Goal: Task Accomplishment & Management: Complete application form

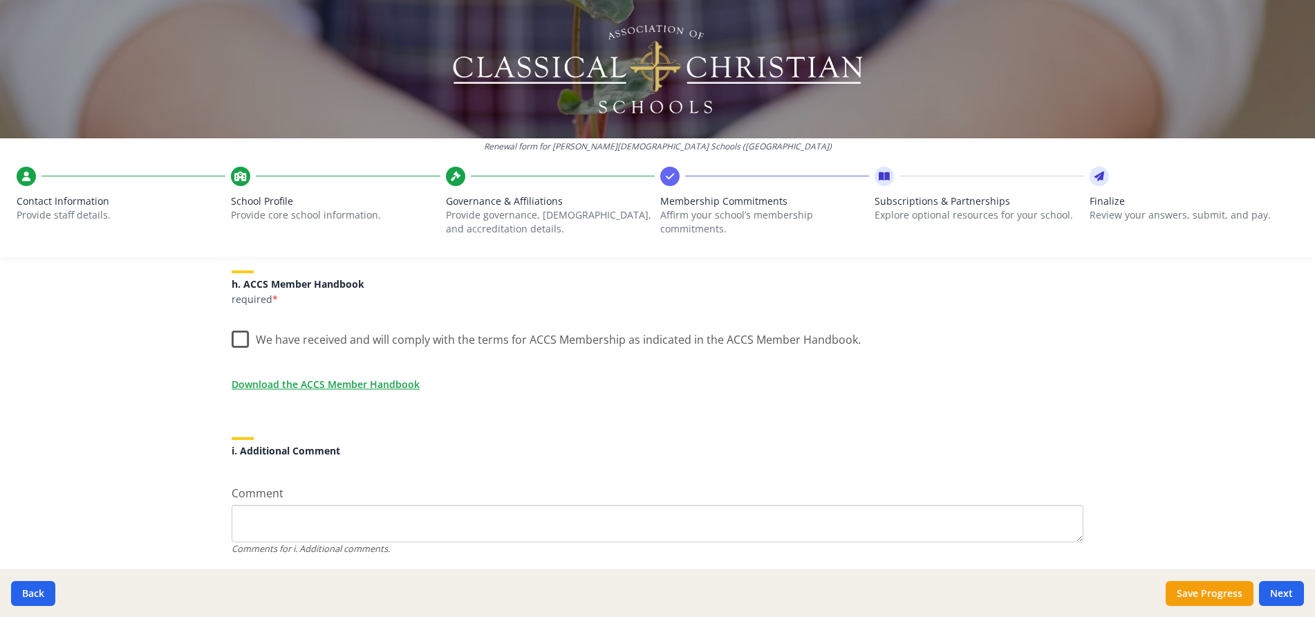
scroll to position [1147, 0]
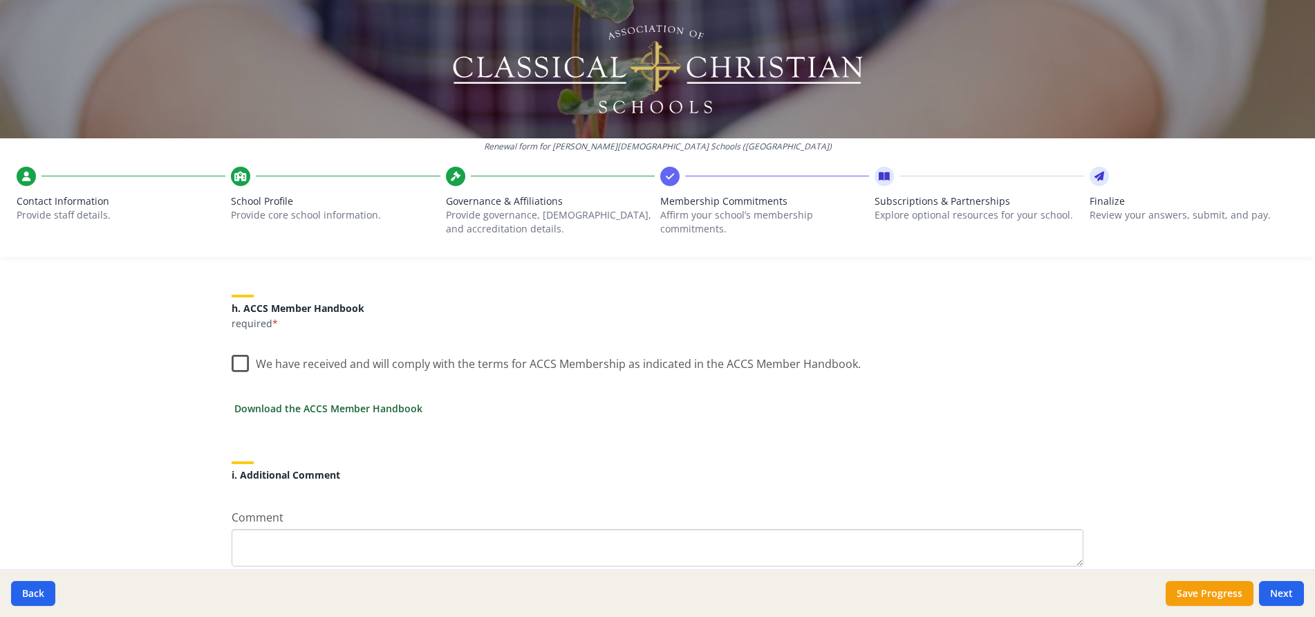
click at [324, 409] on link "Download the ACCS Member Handbook" at bounding box center [328, 408] width 188 height 15
click at [236, 359] on label "We have received and will comply with the terms for ACCS Membership as indicate…" at bounding box center [546, 361] width 629 height 30
click at [0, 0] on input "We have received and will comply with the terms for ACCS Membership as indicate…" at bounding box center [0, 0] width 0 height 0
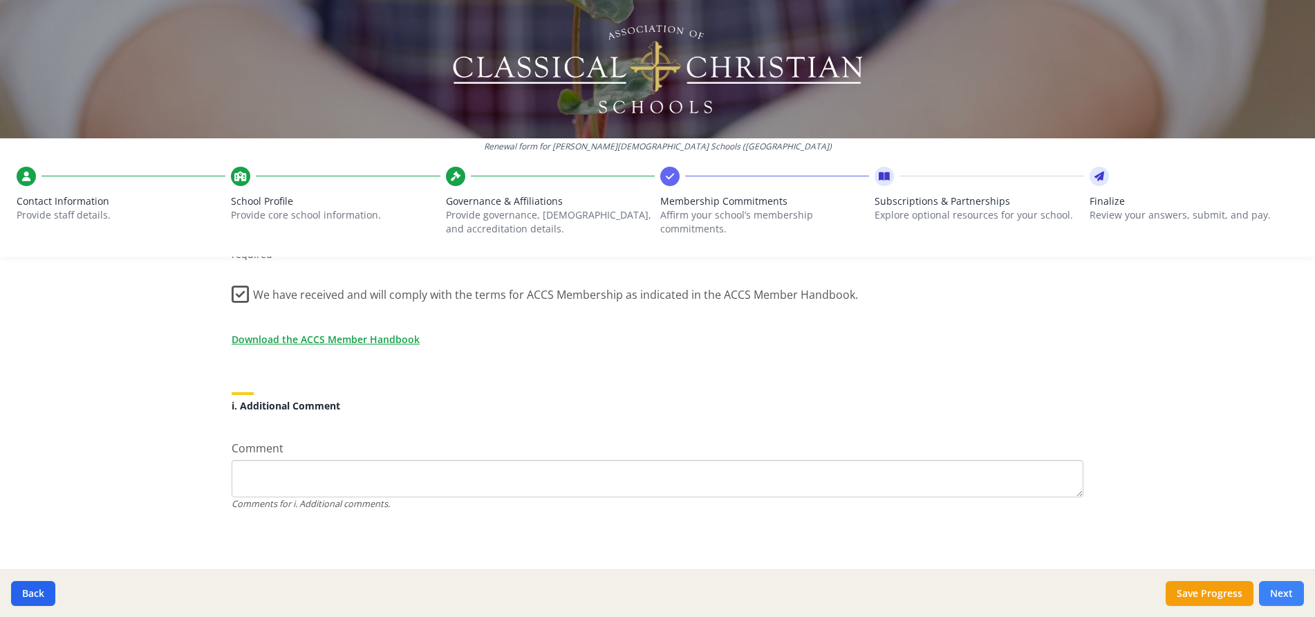
click at [1276, 590] on button "Next" at bounding box center [1281, 593] width 45 height 25
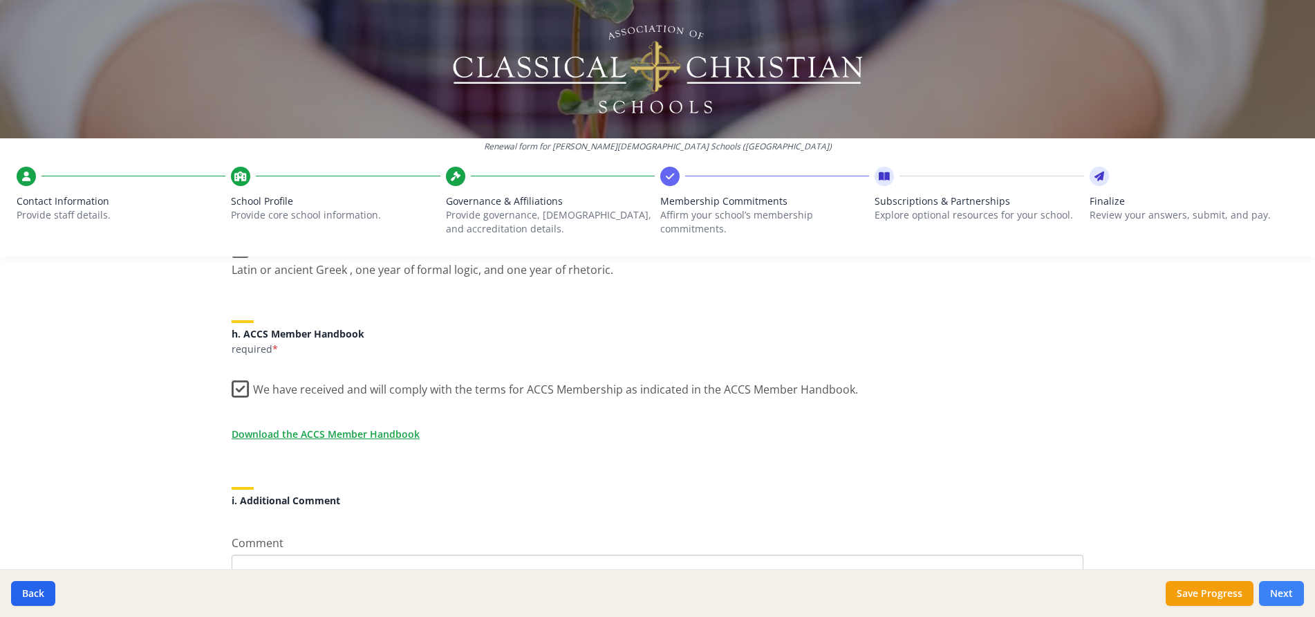
scroll to position [1310, 0]
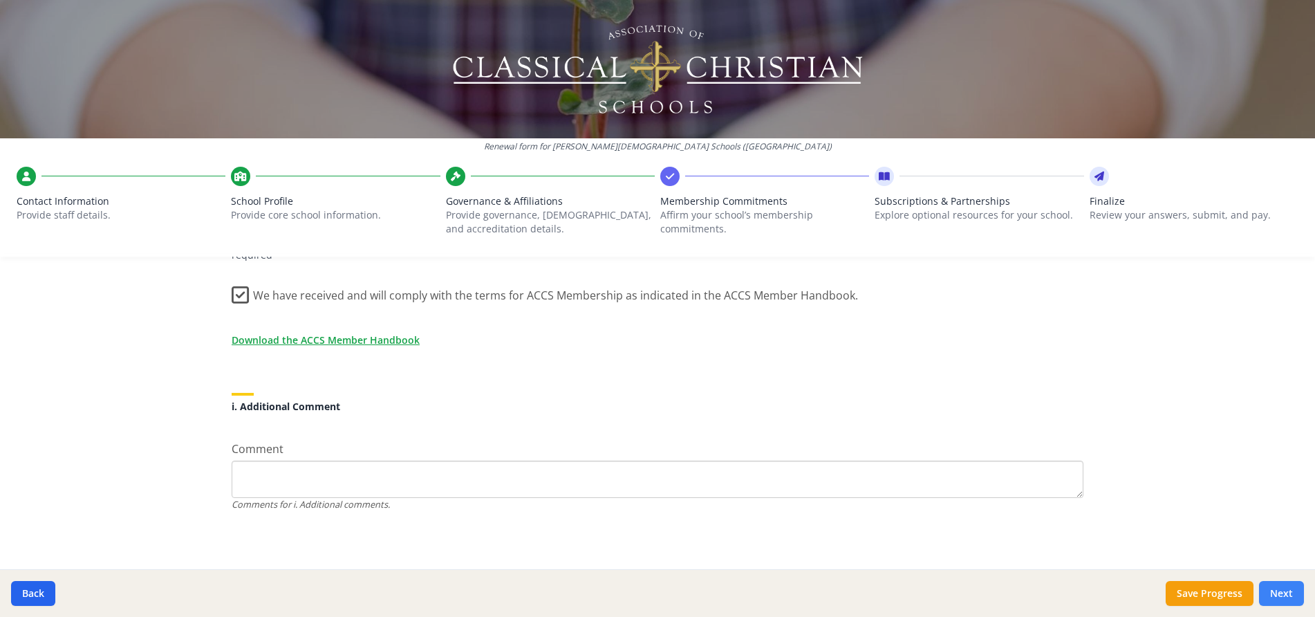
click at [1275, 591] on button "Next" at bounding box center [1281, 593] width 45 height 25
click at [1283, 591] on button "Next" at bounding box center [1281, 593] width 45 height 25
click at [1193, 603] on button "Save Progress" at bounding box center [1210, 593] width 88 height 25
click at [1286, 589] on button "Next" at bounding box center [1281, 593] width 45 height 25
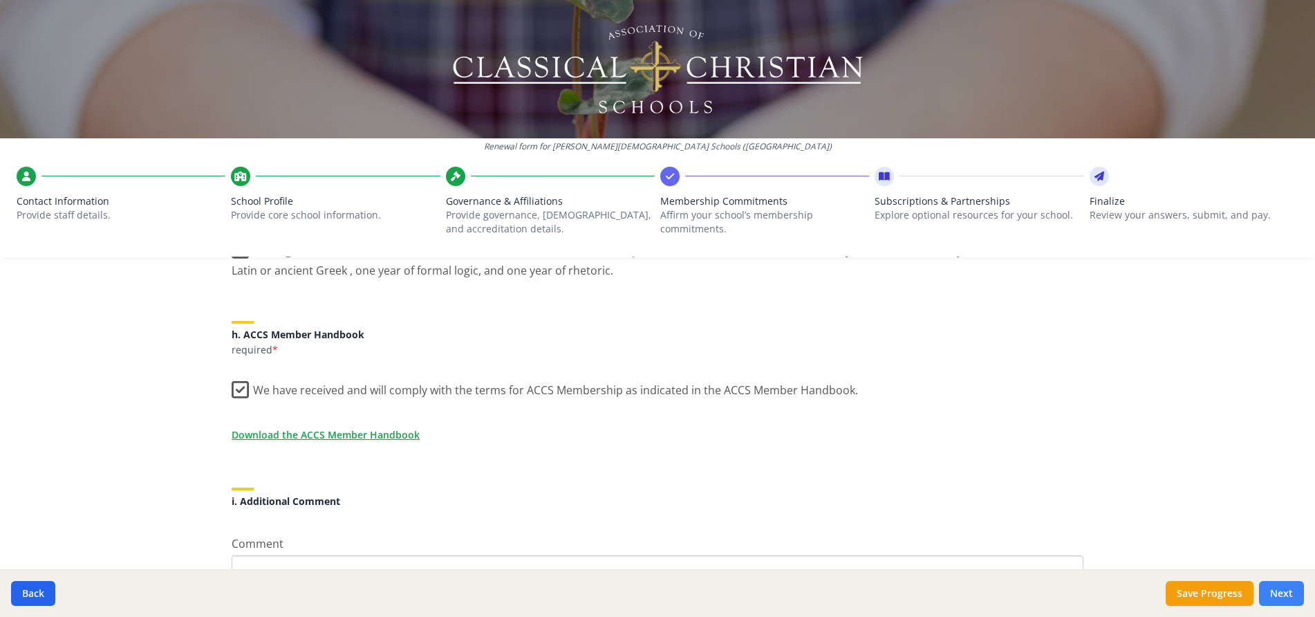
scroll to position [1310, 0]
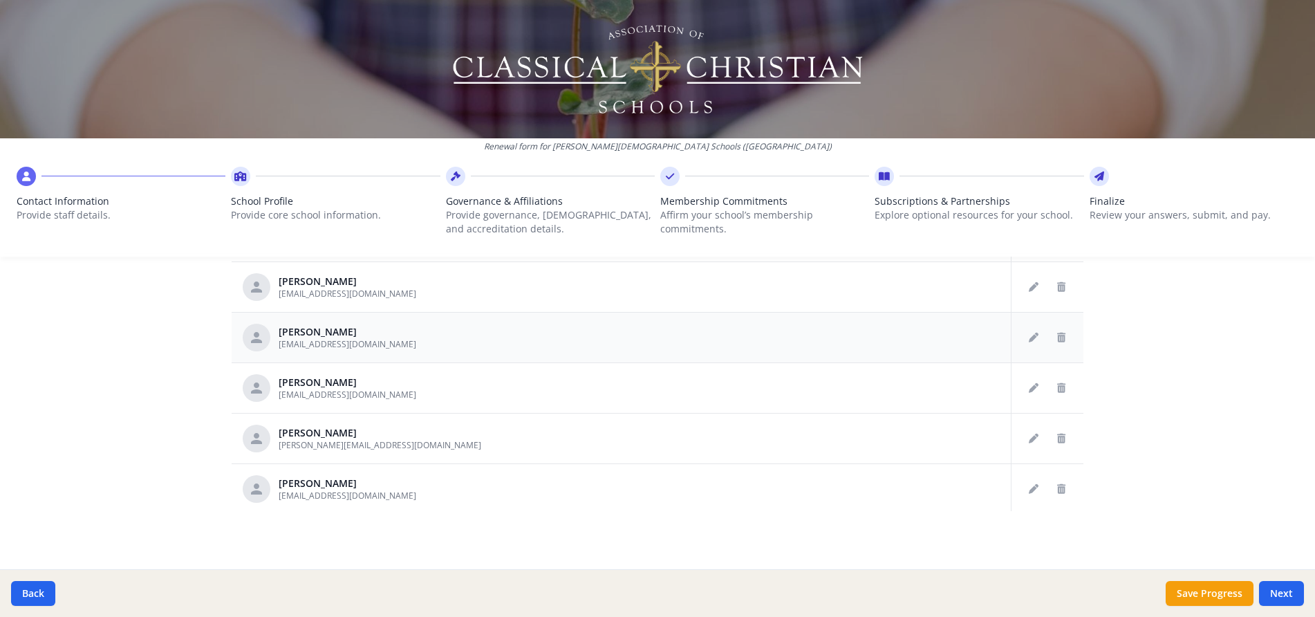
scroll to position [496, 0]
click at [1283, 592] on button "Next" at bounding box center [1281, 593] width 45 height 25
type input "[PHONE_NUMBER]"
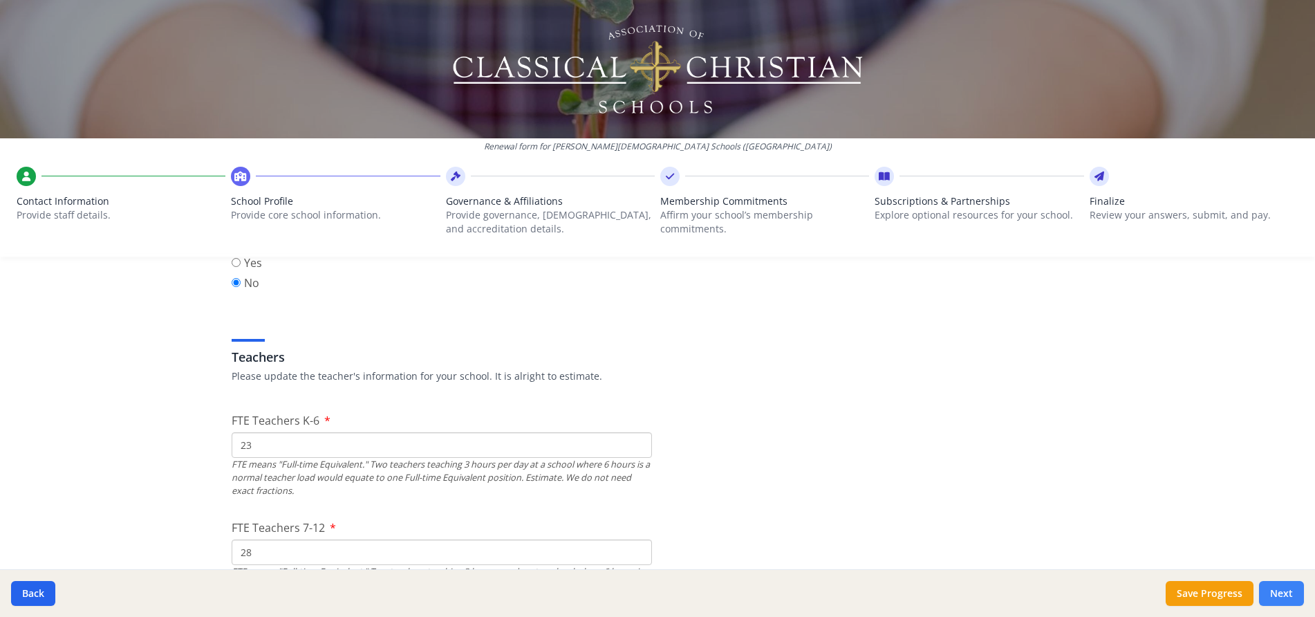
click at [1282, 595] on button "Next" at bounding box center [1281, 593] width 45 height 25
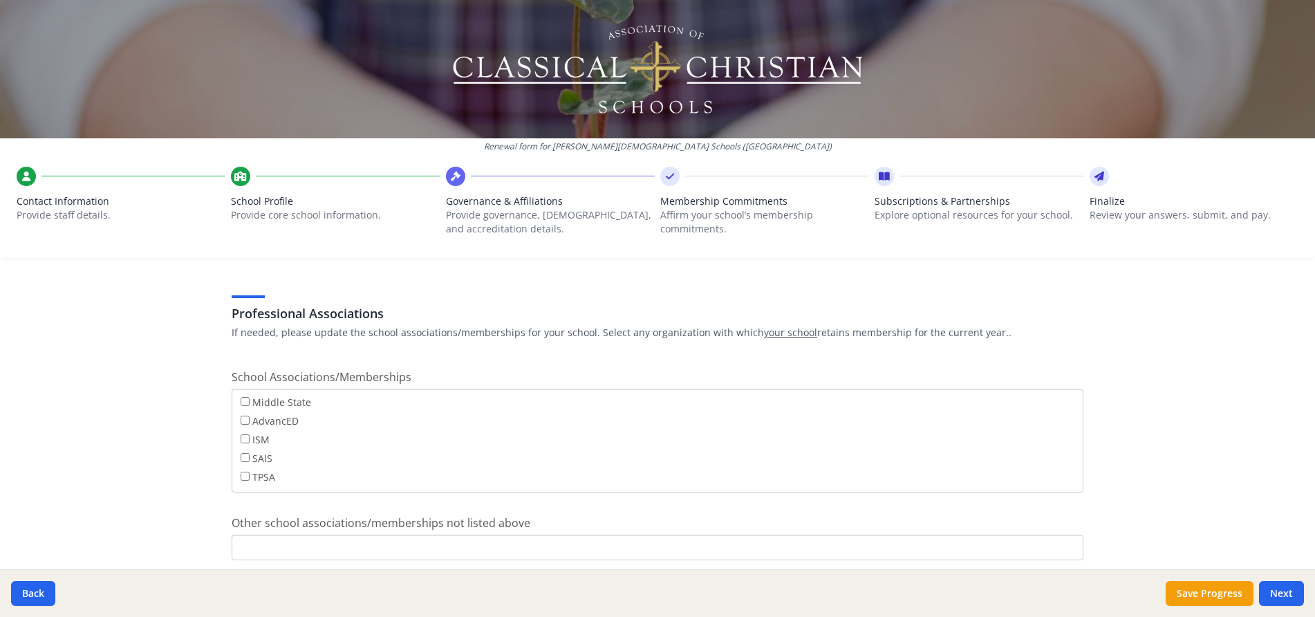
scroll to position [834, 0]
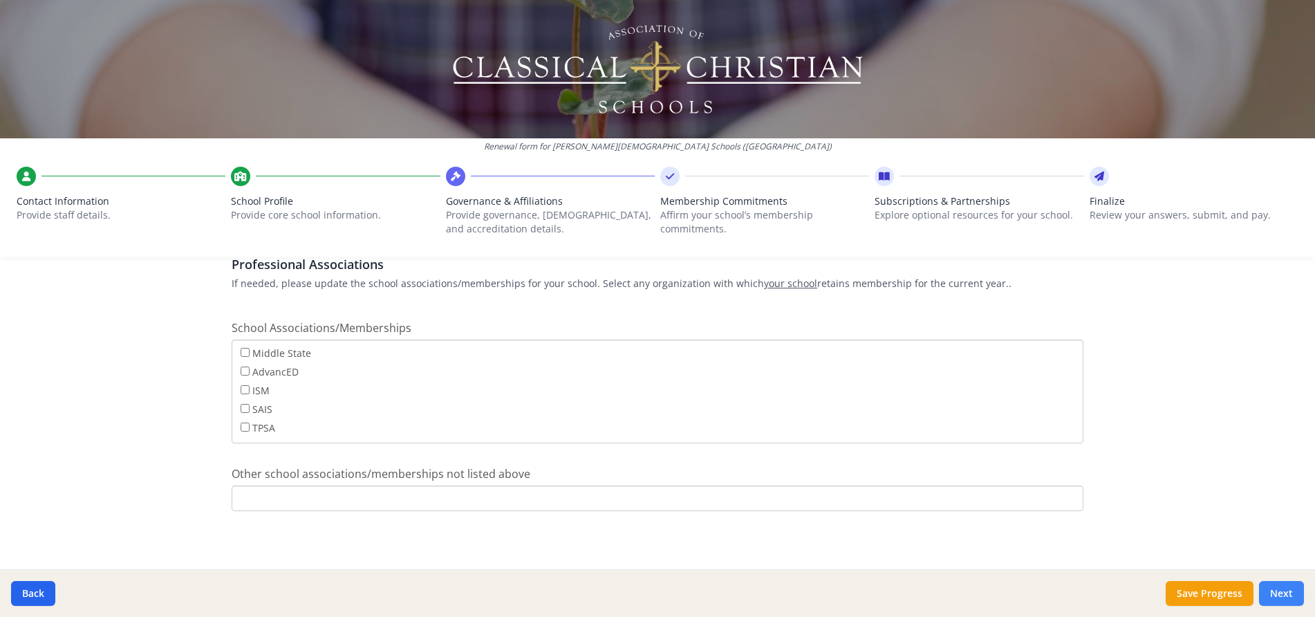
click at [1280, 586] on button "Next" at bounding box center [1281, 593] width 45 height 25
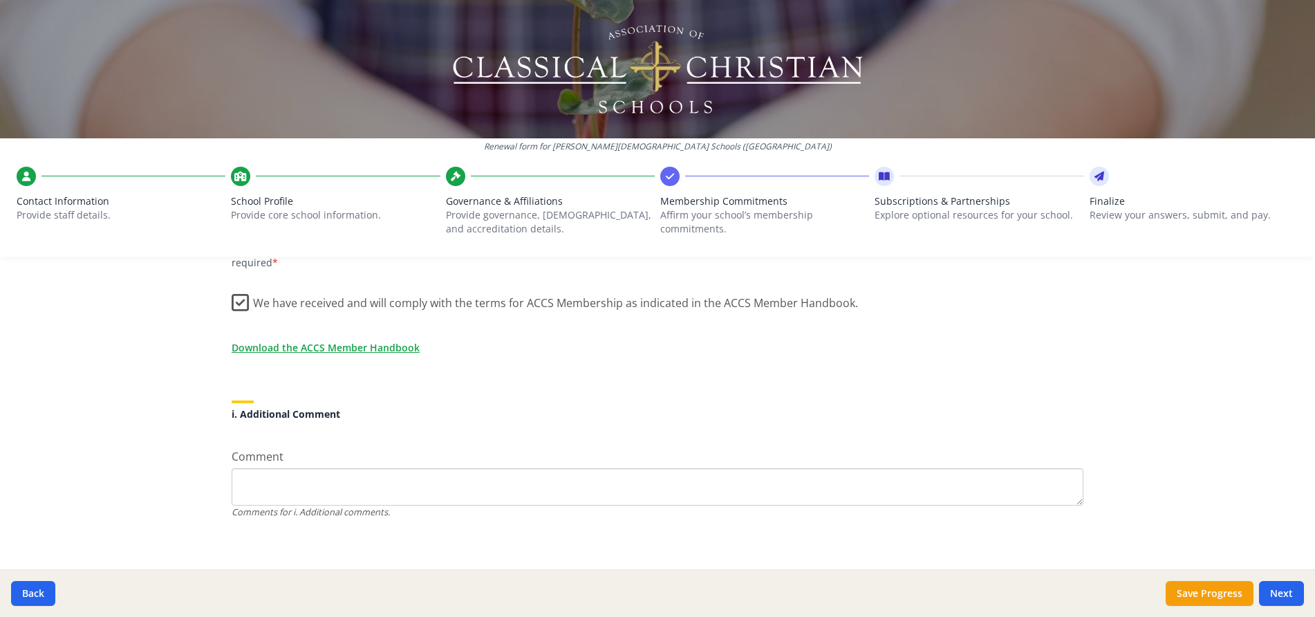
scroll to position [1216, 0]
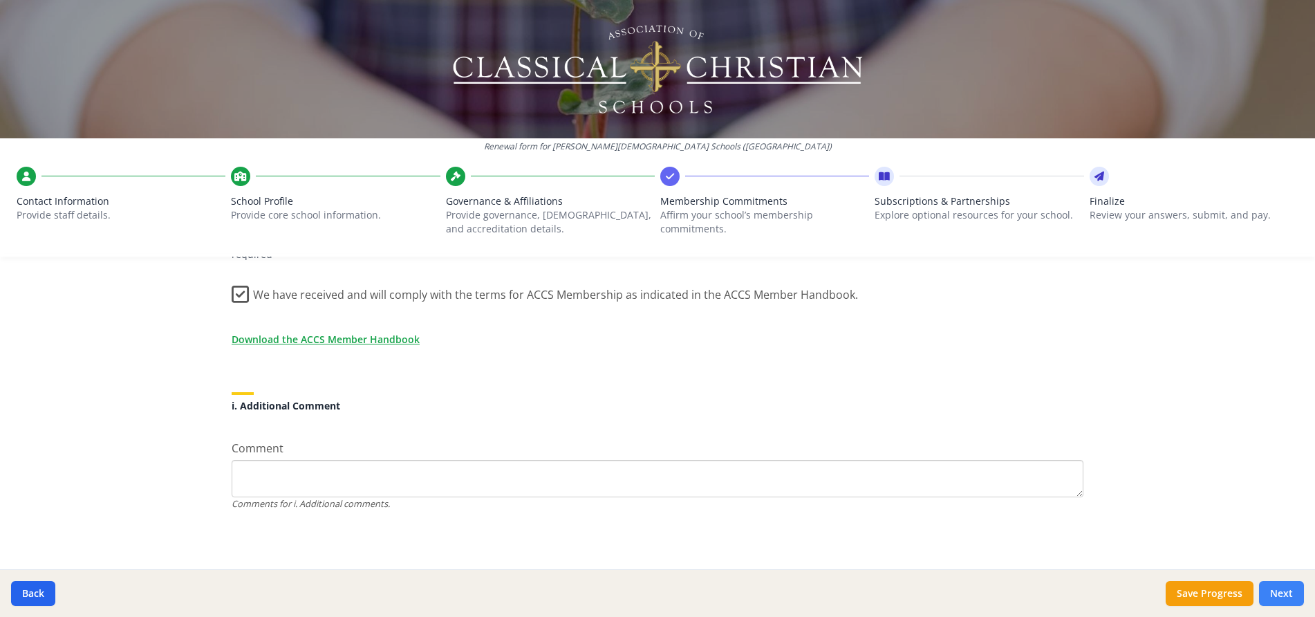
click at [1285, 590] on button "Next" at bounding box center [1281, 593] width 45 height 25
click at [1280, 595] on button "Next" at bounding box center [1281, 593] width 45 height 25
click at [301, 342] on link "Download the ACCS Member Handbook" at bounding box center [328, 340] width 188 height 15
click at [250, 471] on textarea "Comment" at bounding box center [658, 478] width 852 height 37
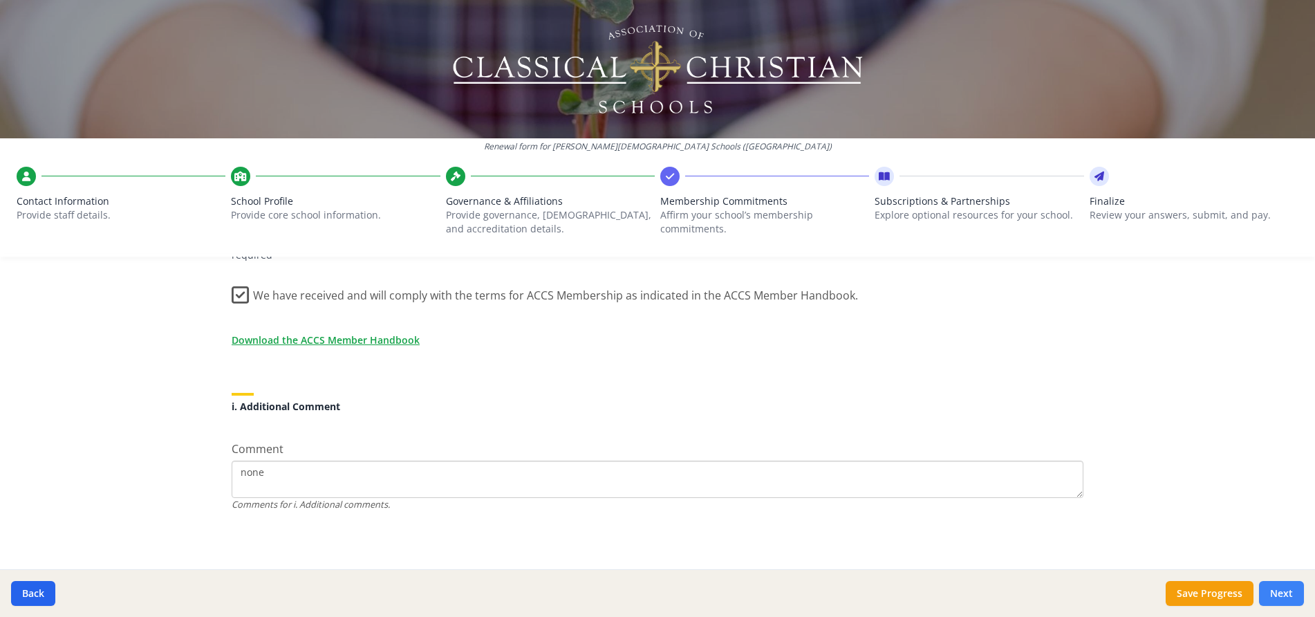
type textarea "none"
click at [1276, 592] on button "Next" at bounding box center [1281, 593] width 45 height 25
drag, startPoint x: 272, startPoint y: 473, endPoint x: 199, endPoint y: 471, distance: 73.3
click at [199, 471] on div "Renewal form for [PERSON_NAME][DEMOGRAPHIC_DATA] Schools ([GEOGRAPHIC_DATA]) Co…" at bounding box center [657, 308] width 1315 height 617
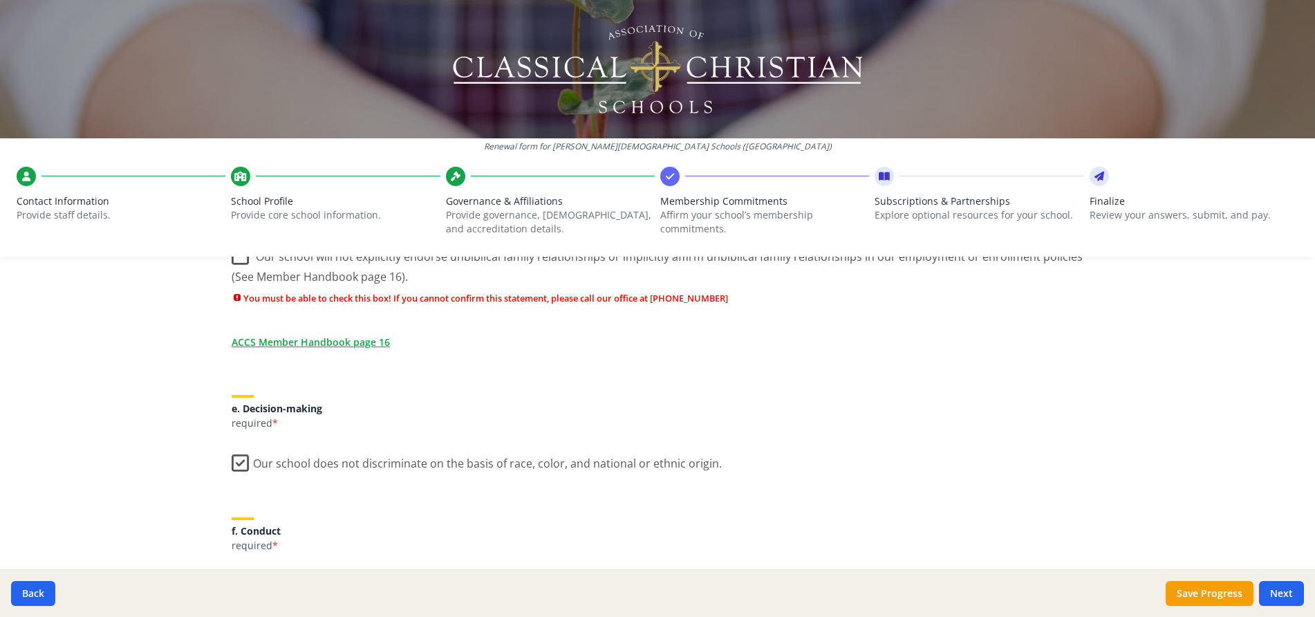
scroll to position [688, 0]
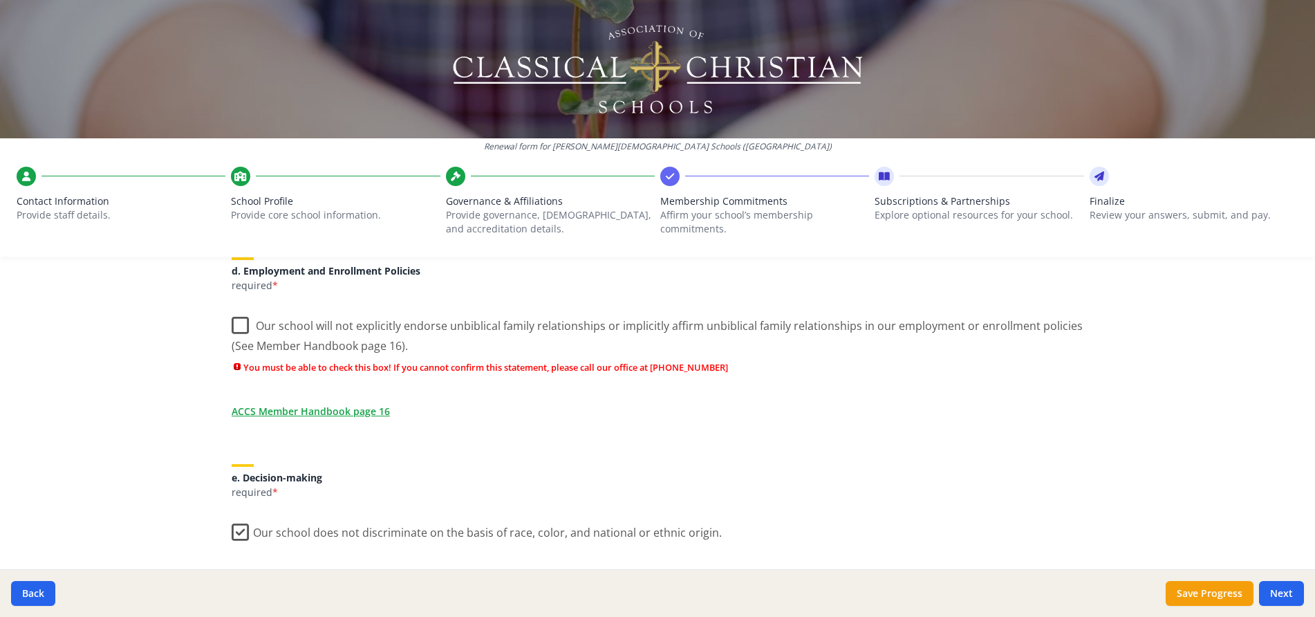
click at [234, 325] on label "Our school will not explicitly endorse unbiblical family relationships or impli…" at bounding box center [658, 331] width 852 height 46
click at [0, 0] on input "Our school will not explicitly endorse unbiblical family relationships or impli…" at bounding box center [0, 0] width 0 height 0
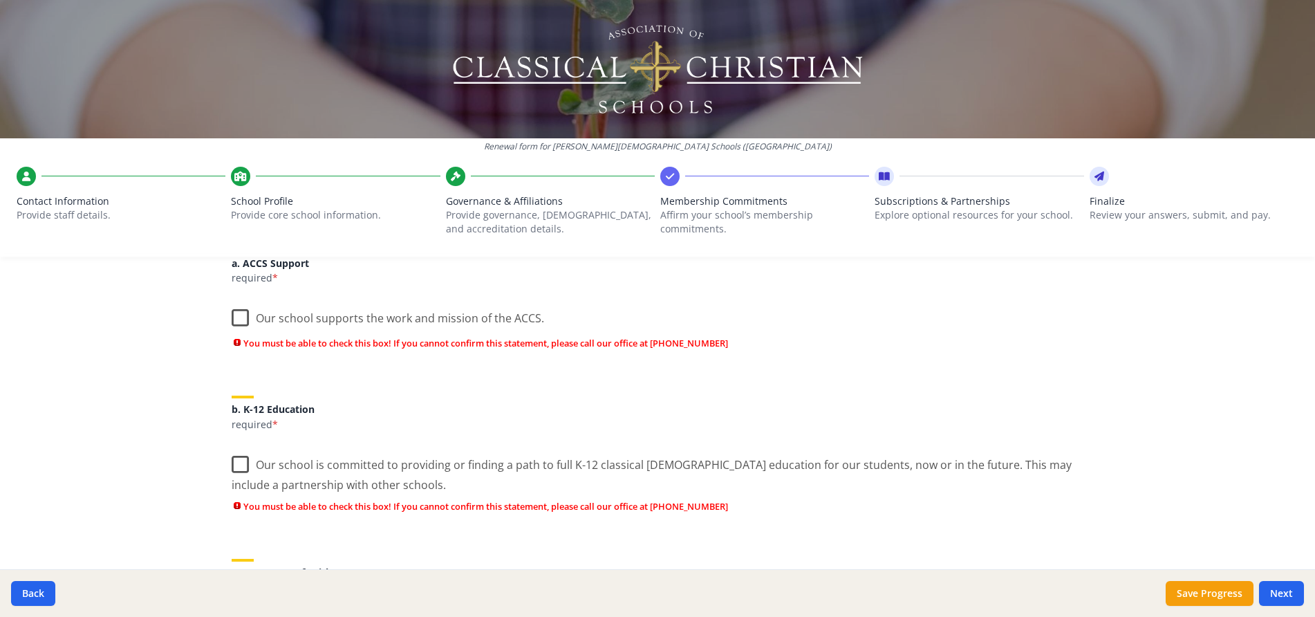
scroll to position [207, 0]
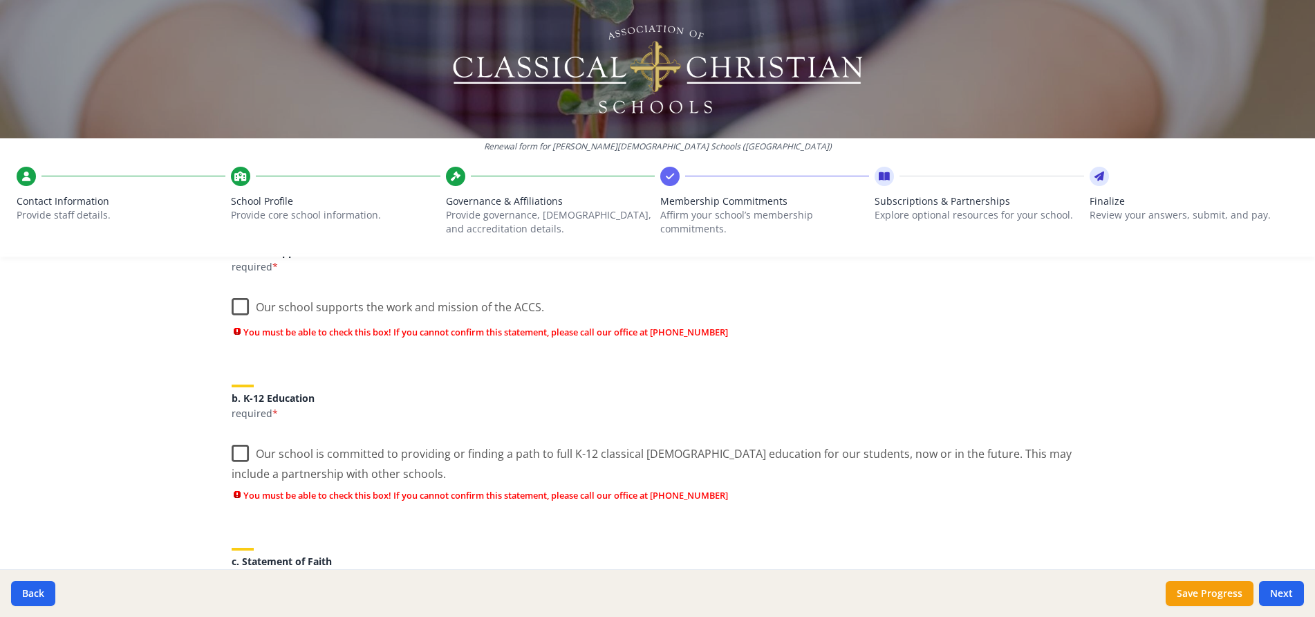
click at [236, 307] on label "Our school supports the work and mission of the ACCS." at bounding box center [388, 304] width 312 height 30
click at [0, 0] on input "Our school supports the work and mission of the ACCS." at bounding box center [0, 0] width 0 height 0
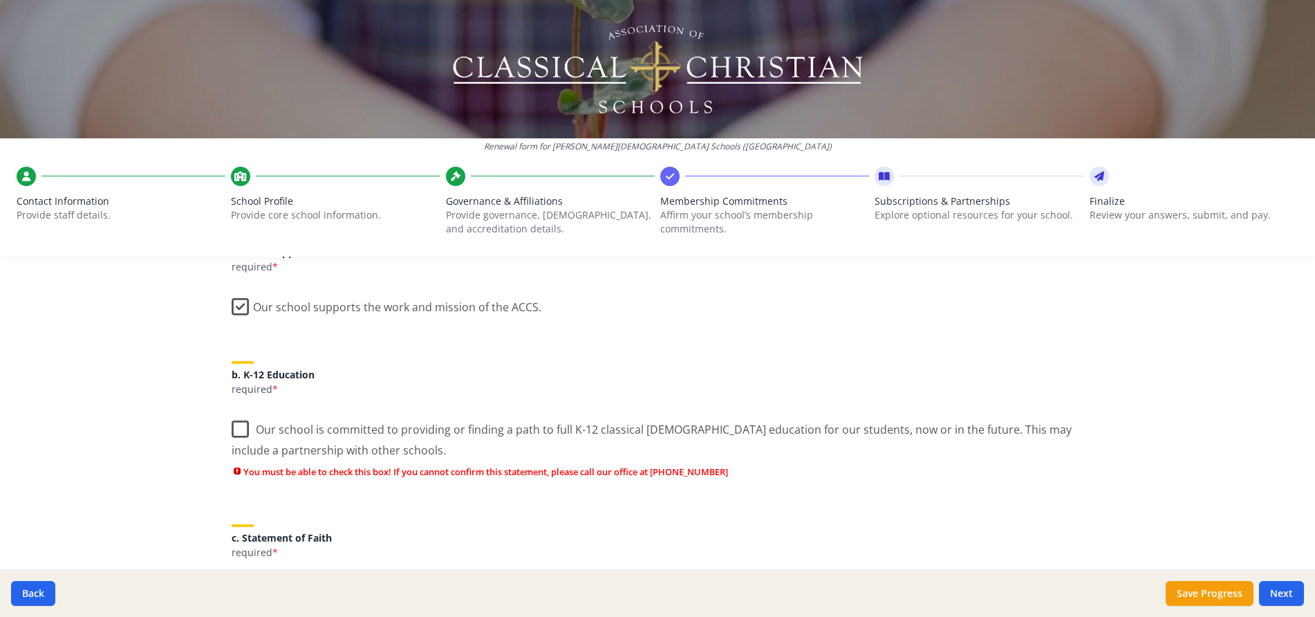
click at [232, 429] on label "Our school is committed to providing or finding a path to full K-12 classical […" at bounding box center [658, 434] width 852 height 46
click at [0, 0] on input "Our school is committed to providing or finding a path to full K-12 classical […" at bounding box center [0, 0] width 0 height 0
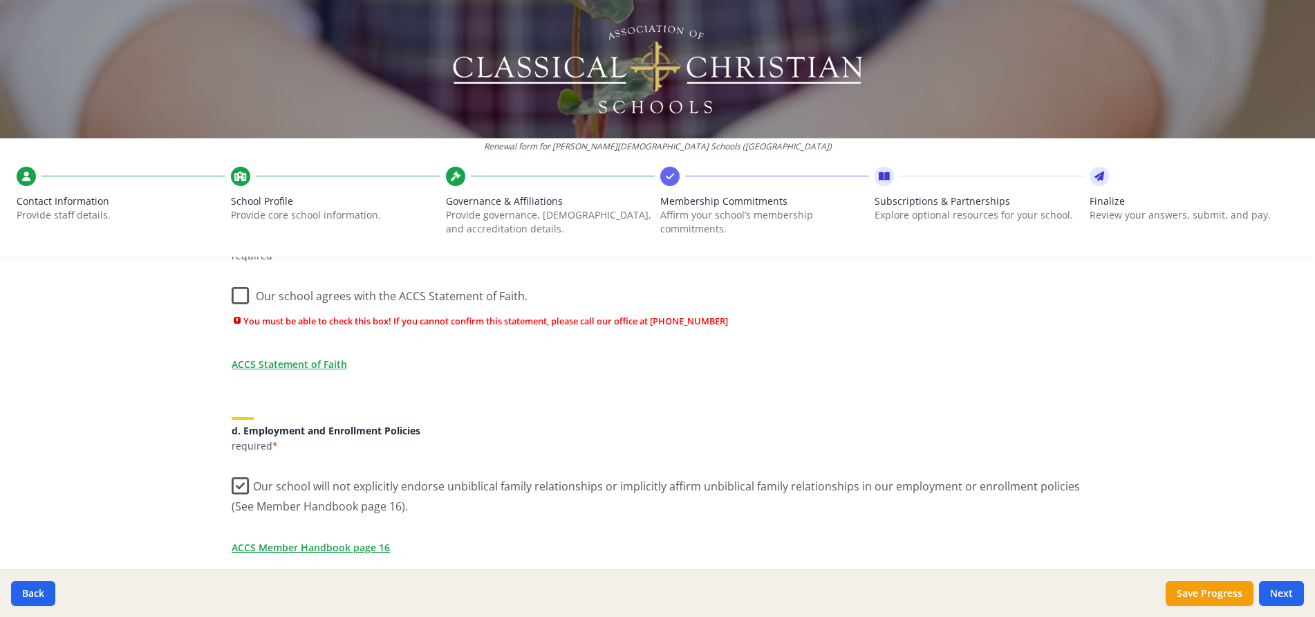
scroll to position [484, 0]
click at [234, 289] on label "Our school agrees with the ACCS Statement of Faith." at bounding box center [380, 289] width 296 height 30
click at [0, 0] on input "Our school agrees with the ACCS Statement of Faith." at bounding box center [0, 0] width 0 height 0
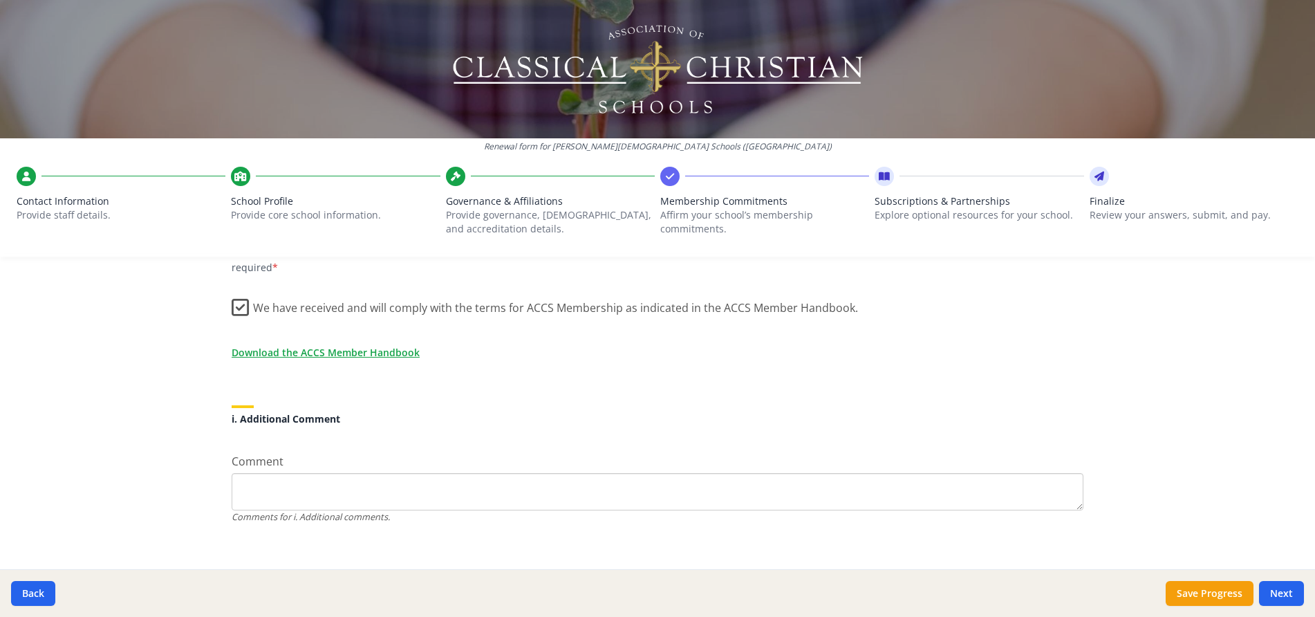
scroll to position [1216, 0]
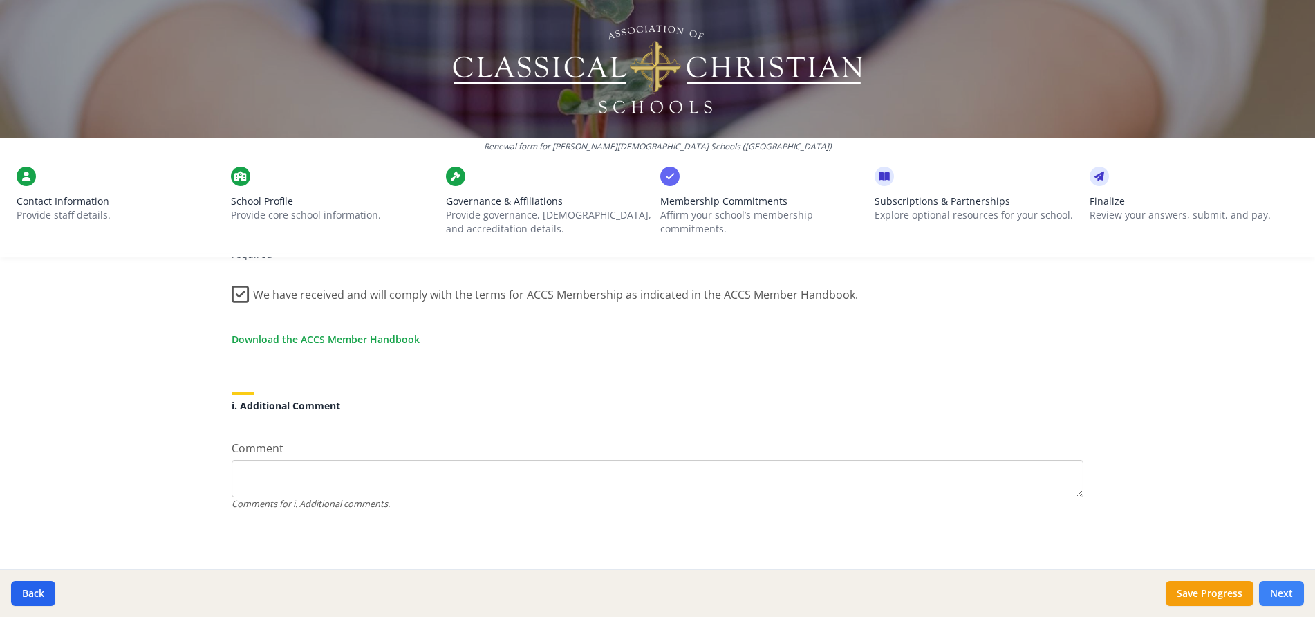
click at [1283, 590] on button "Next" at bounding box center [1281, 593] width 45 height 25
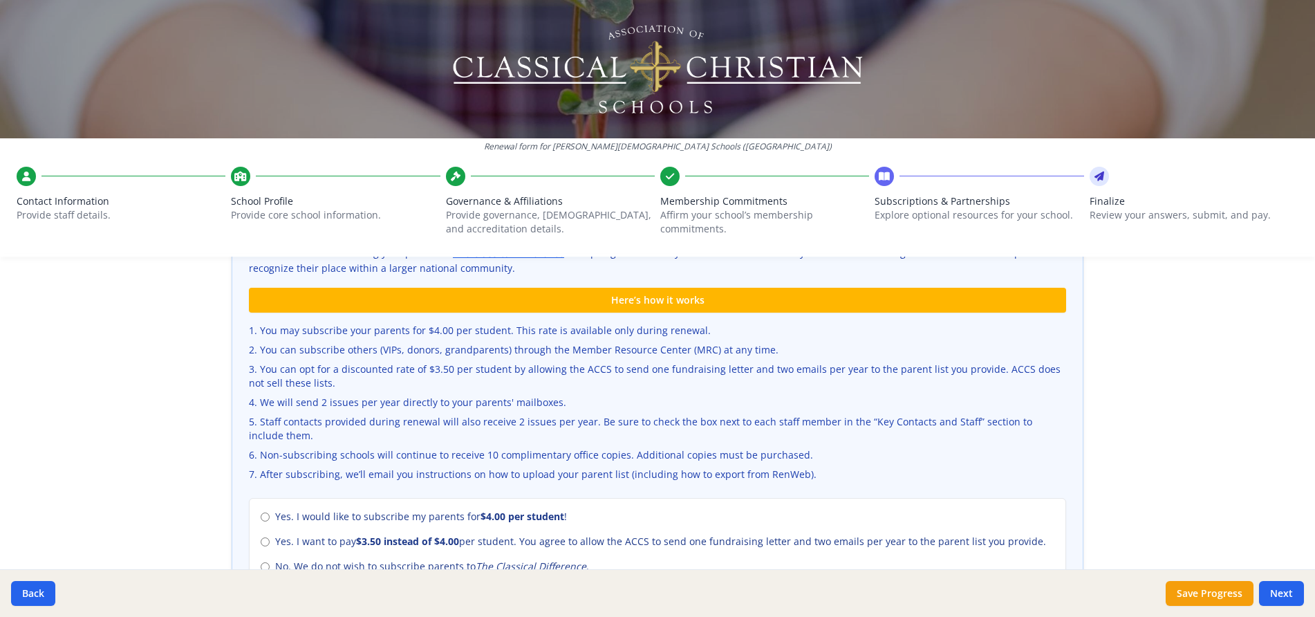
scroll to position [480, 0]
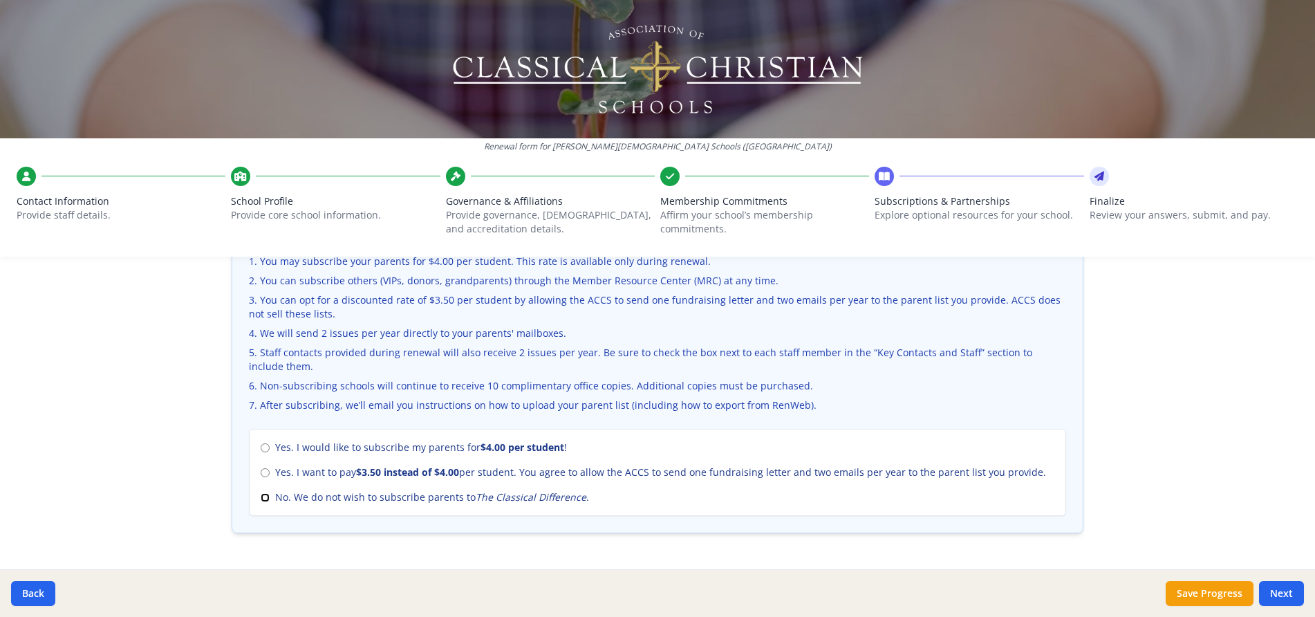
click at [261, 496] on input "No. We do not wish to subscribe parents to The Classical Difference ." at bounding box center [265, 497] width 9 height 9
radio input "true"
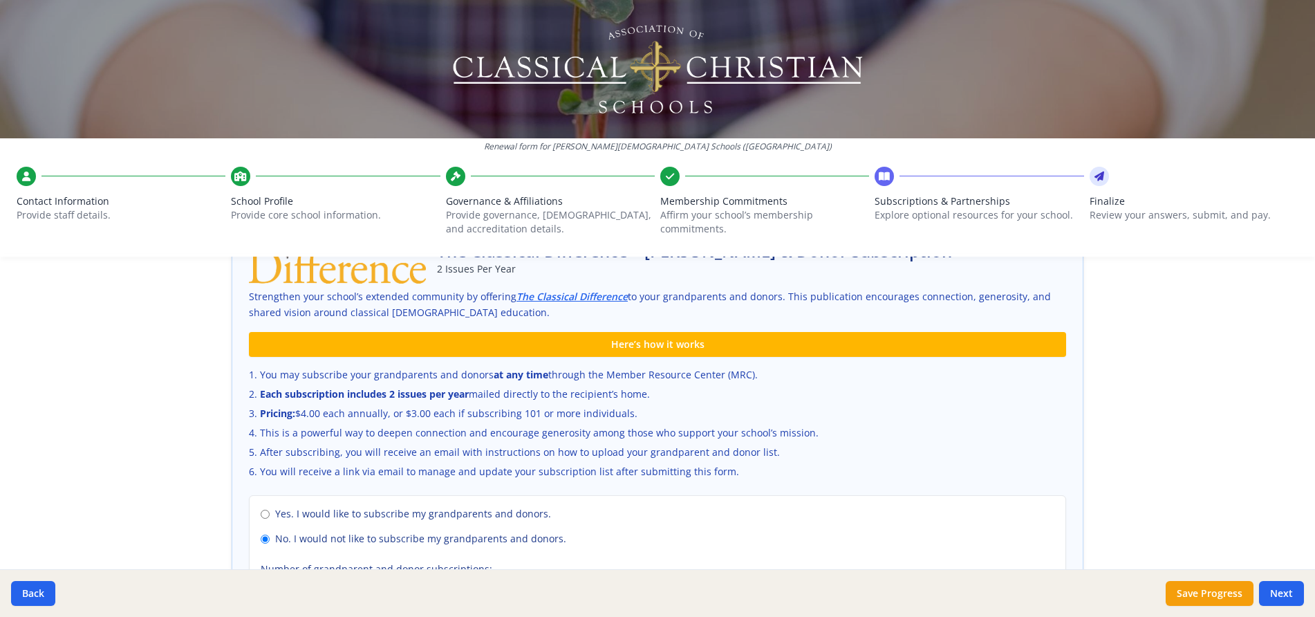
scroll to position [964, 0]
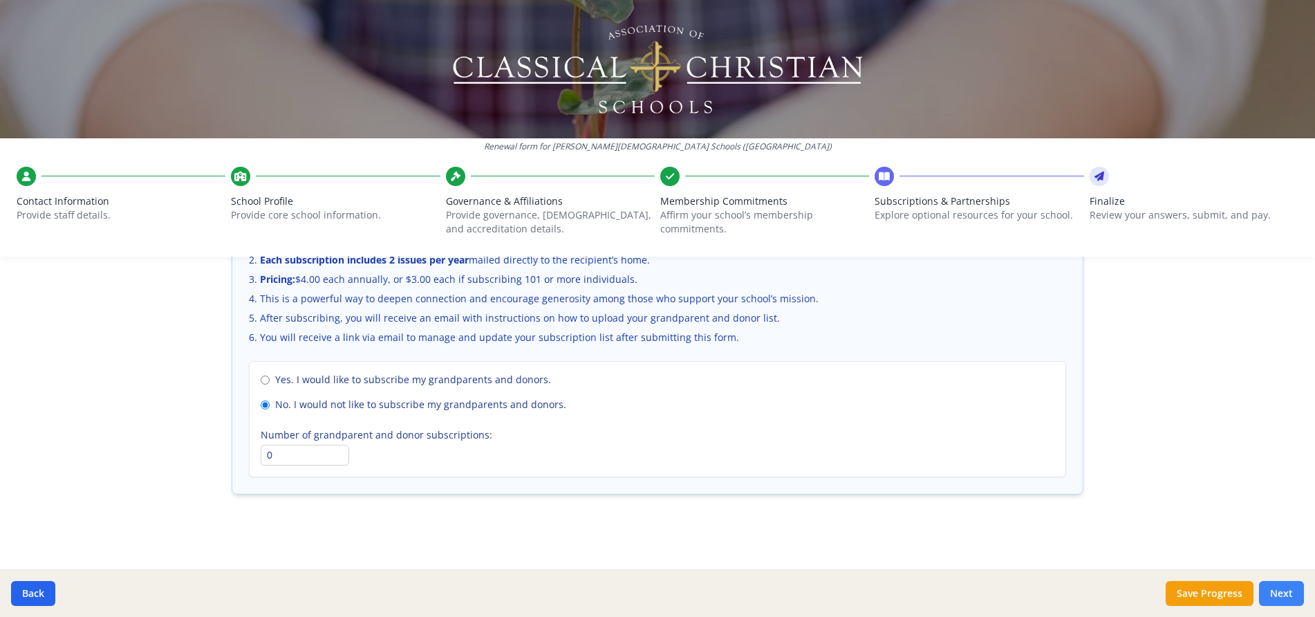
click at [1290, 595] on button "Next" at bounding box center [1281, 593] width 45 height 25
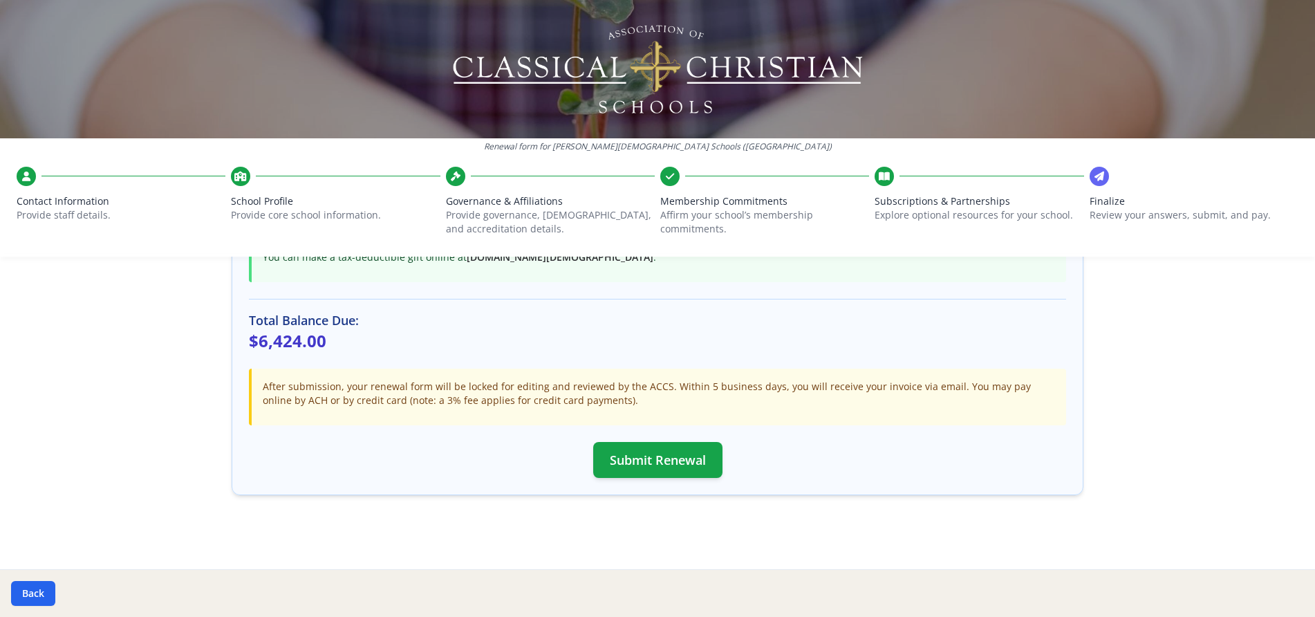
scroll to position [380, 0]
click at [673, 460] on button "Submit Renewal" at bounding box center [657, 459] width 129 height 36
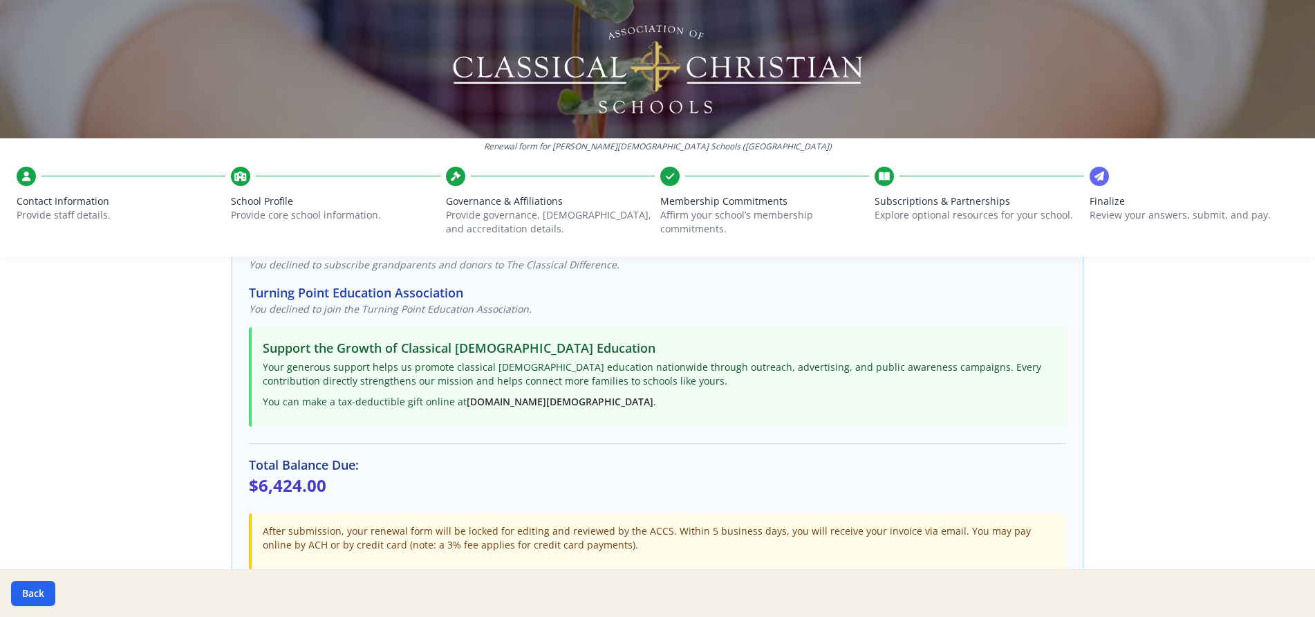
scroll to position [277, 0]
